Goal: Obtain resource: Download file/media

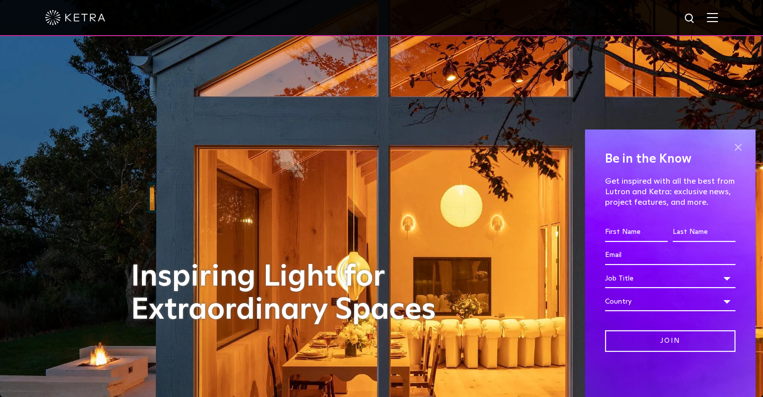
click at [739, 148] on span at bounding box center [737, 146] width 15 height 15
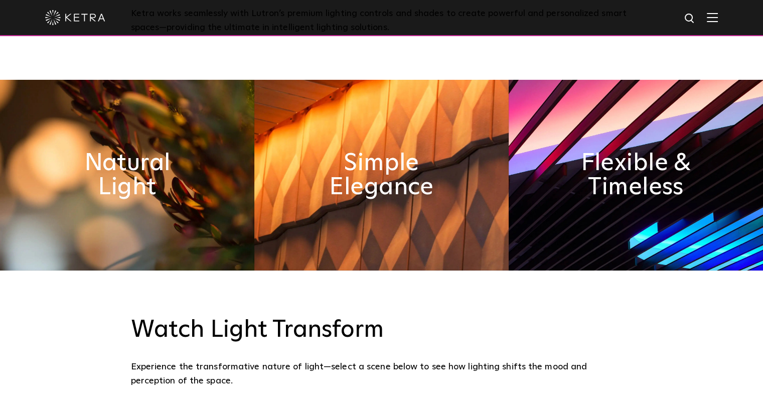
scroll to position [468, 0]
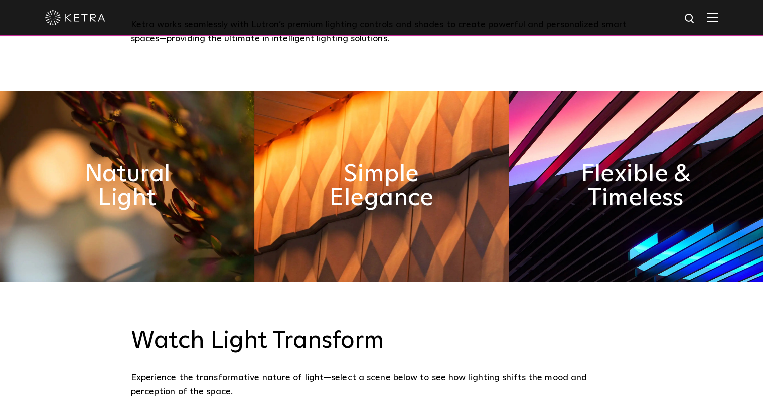
click at [718, 15] on img at bounding box center [712, 18] width 11 height 10
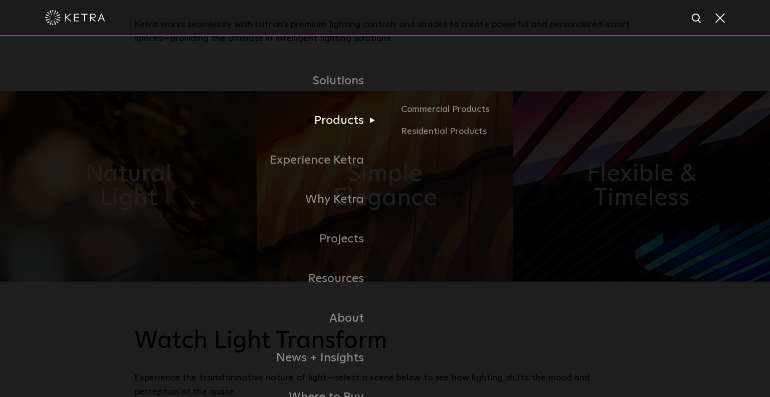
click at [346, 125] on link "Products" at bounding box center [259, 121] width 251 height 40
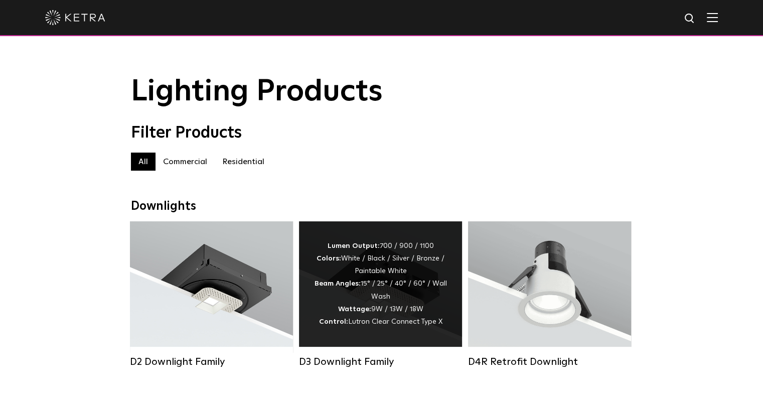
click at [368, 274] on div "Lumen Output: 700 / 900 / 1100 Colors: White / Black / Silver / Bronze / Painta…" at bounding box center [380, 284] width 133 height 88
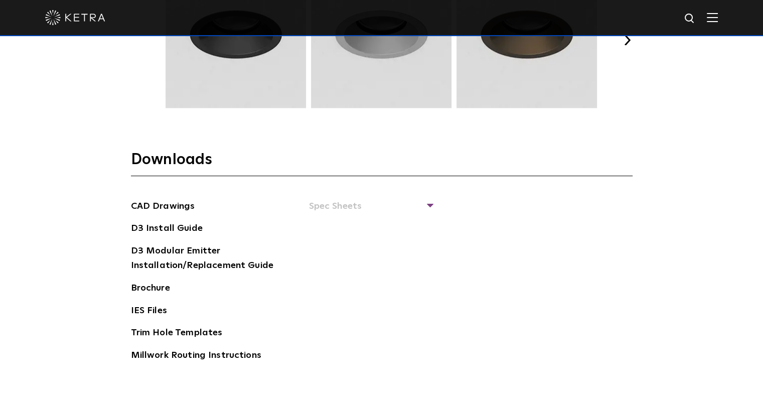
scroll to position [1462, 0]
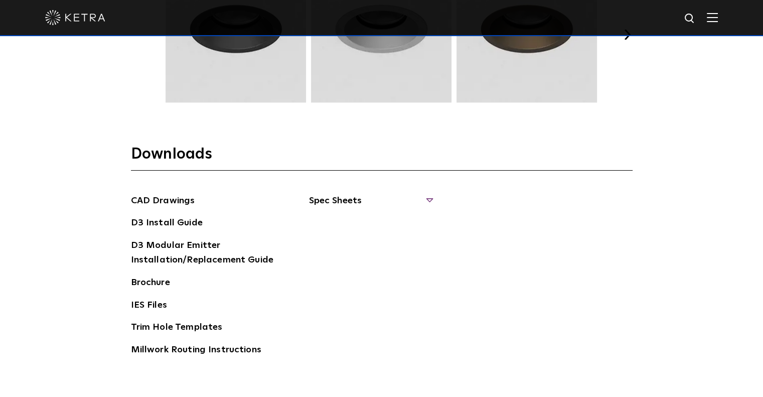
click at [351, 195] on span "Spec Sheets" at bounding box center [370, 205] width 123 height 22
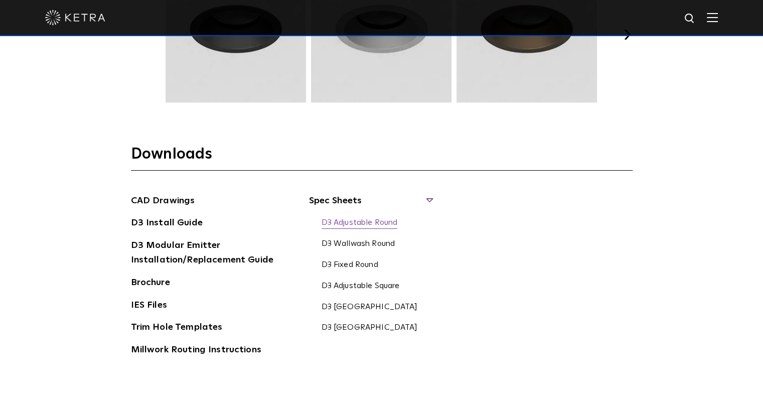
click at [364, 224] on link "D3 Adjustable Round" at bounding box center [359, 223] width 76 height 11
click at [367, 283] on link "D3 Adjustable Square" at bounding box center [360, 286] width 78 height 11
